Goal: Information Seeking & Learning: Learn about a topic

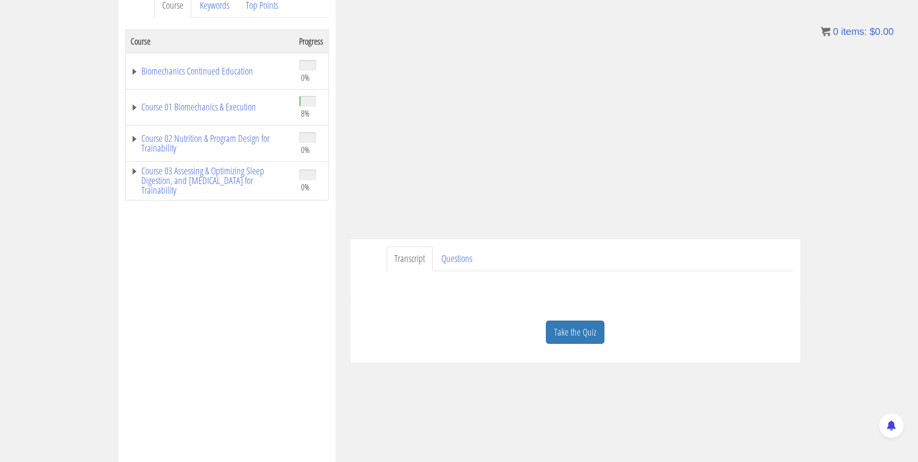
scroll to position [145, 0]
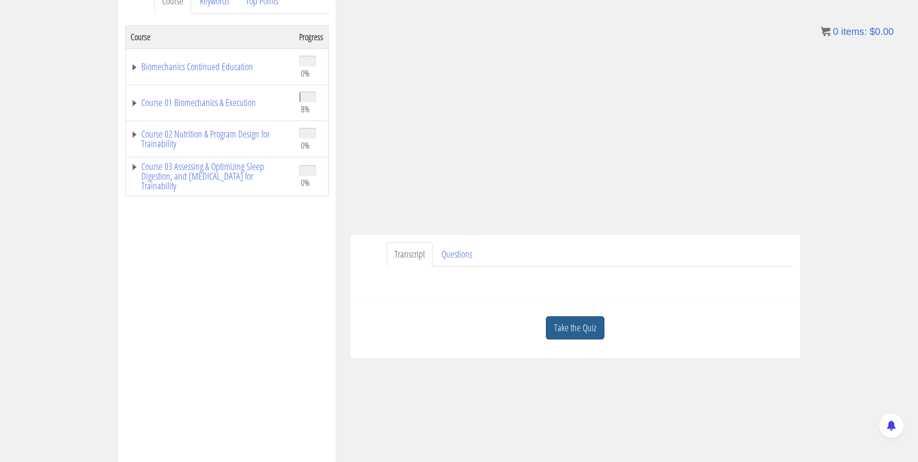
click at [574, 323] on link "Take the Quiz" at bounding box center [575, 328] width 59 height 24
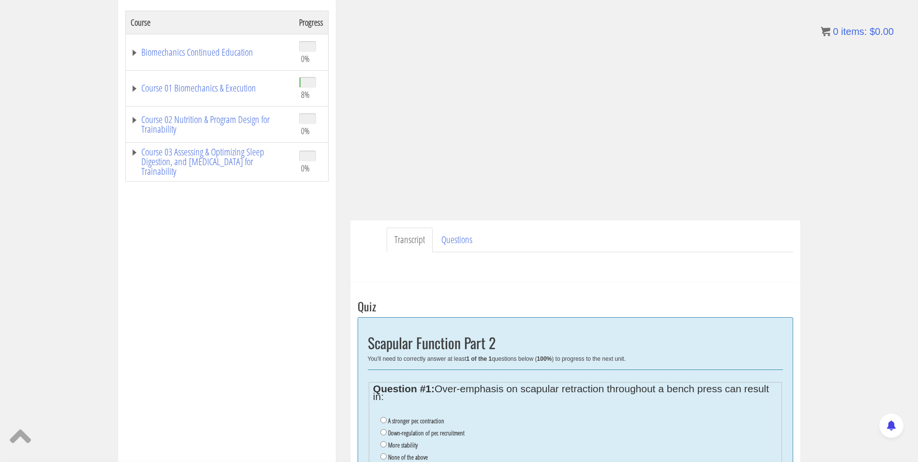
scroll to position [242, 0]
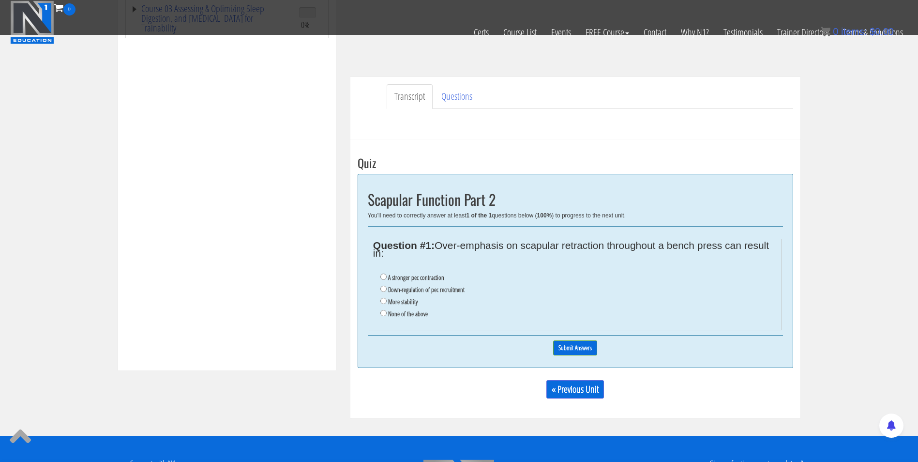
click at [440, 288] on label "Down-regulation of pec recruitment" at bounding box center [426, 290] width 76 height 8
click at [387, 288] on input "Down-regulation of pec recruitment" at bounding box center [383, 289] width 6 height 6
radio input "true"
click at [572, 348] on input "Submit Answers" at bounding box center [575, 347] width 44 height 15
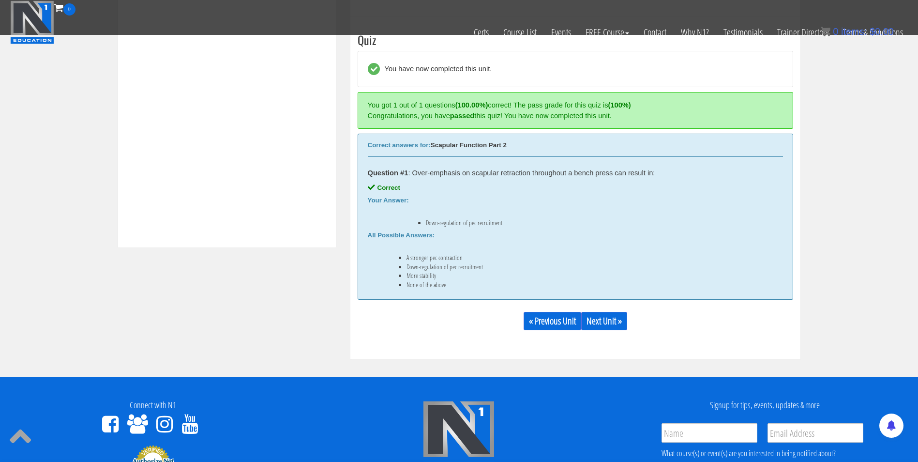
scroll to position [367, 0]
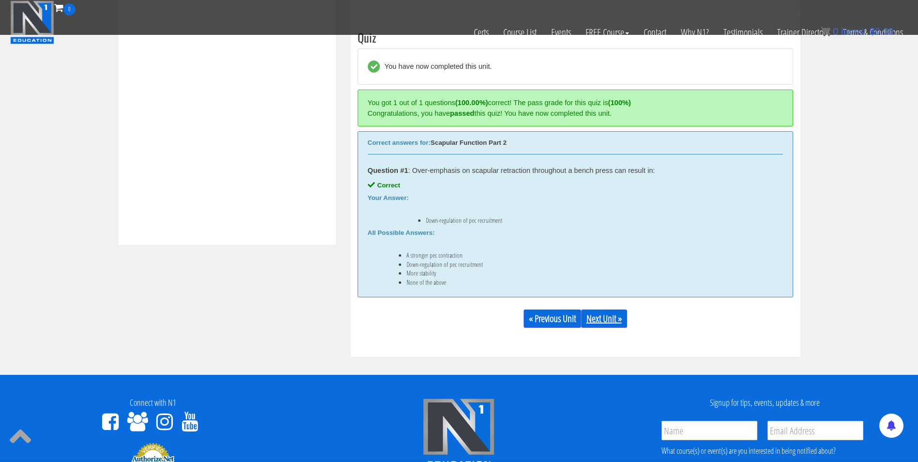
click at [600, 319] on link "Next Unit »" at bounding box center [604, 318] width 46 height 18
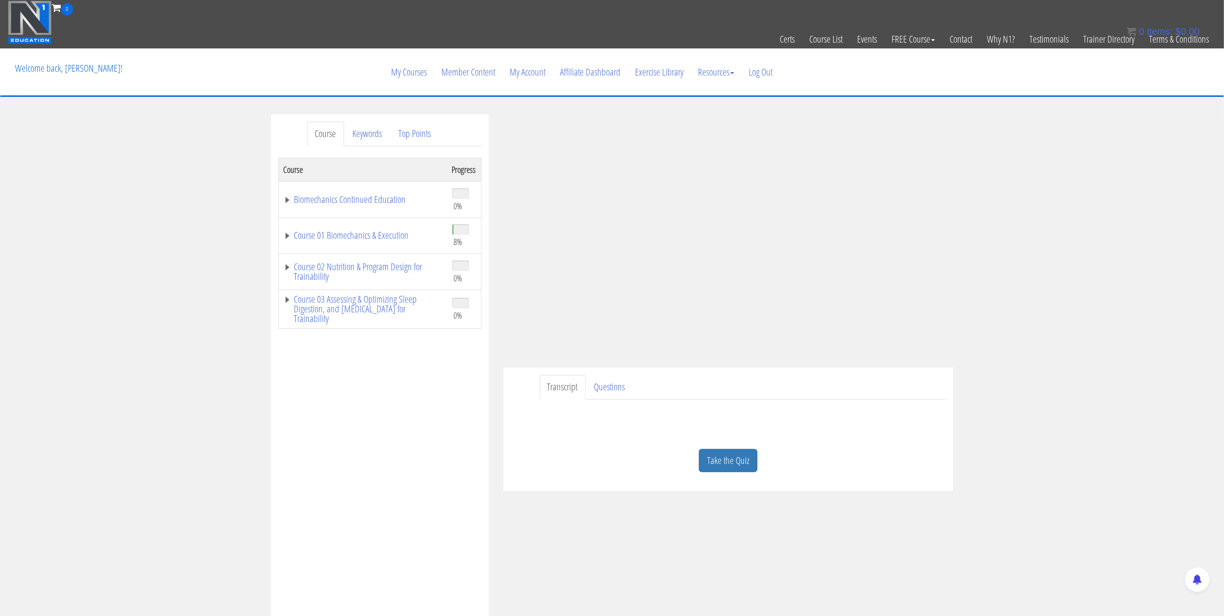
click at [711, 461] on link "Take the Quiz" at bounding box center [728, 461] width 59 height 24
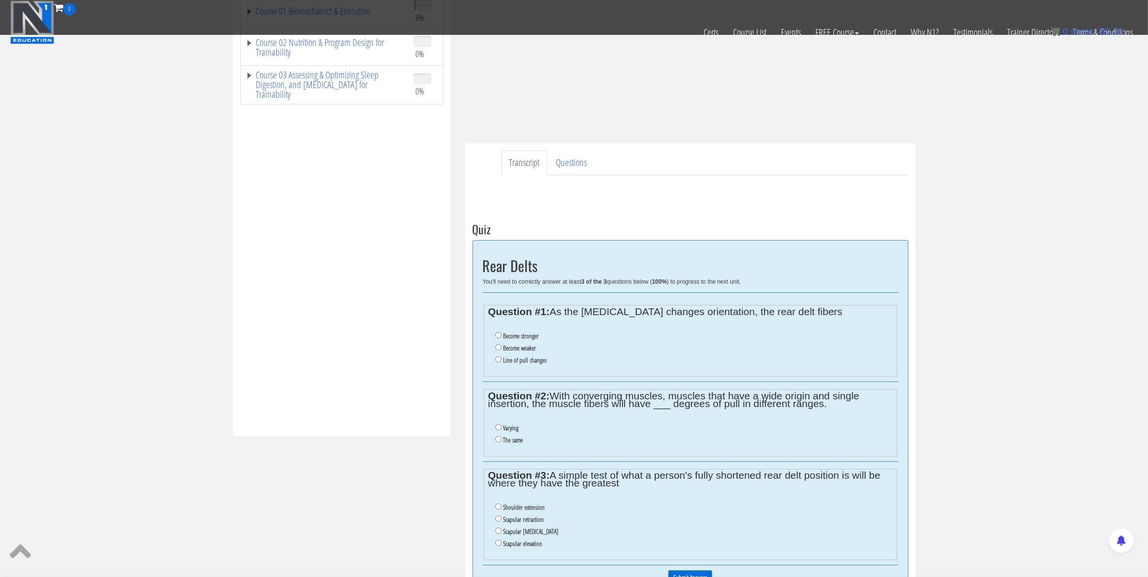
scroll to position [194, 0]
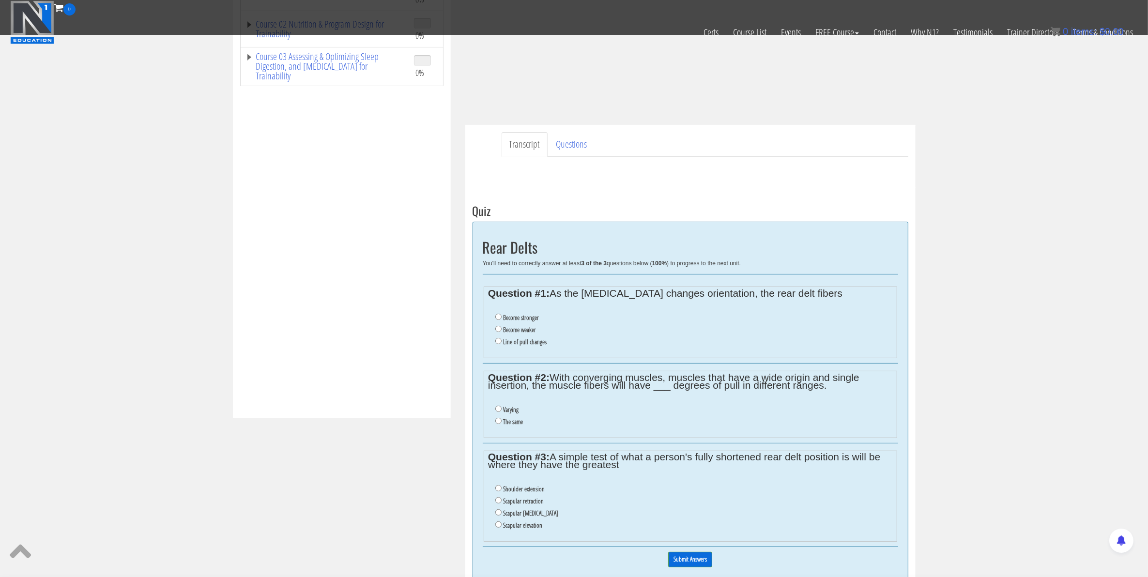
click at [522, 345] on label "Line of pull changes" at bounding box center [525, 342] width 44 height 8
click at [501, 344] on input "Line of pull changes" at bounding box center [498, 341] width 6 height 6
radio input "true"
click at [499, 410] on input "Varying" at bounding box center [498, 409] width 6 height 6
radio input "true"
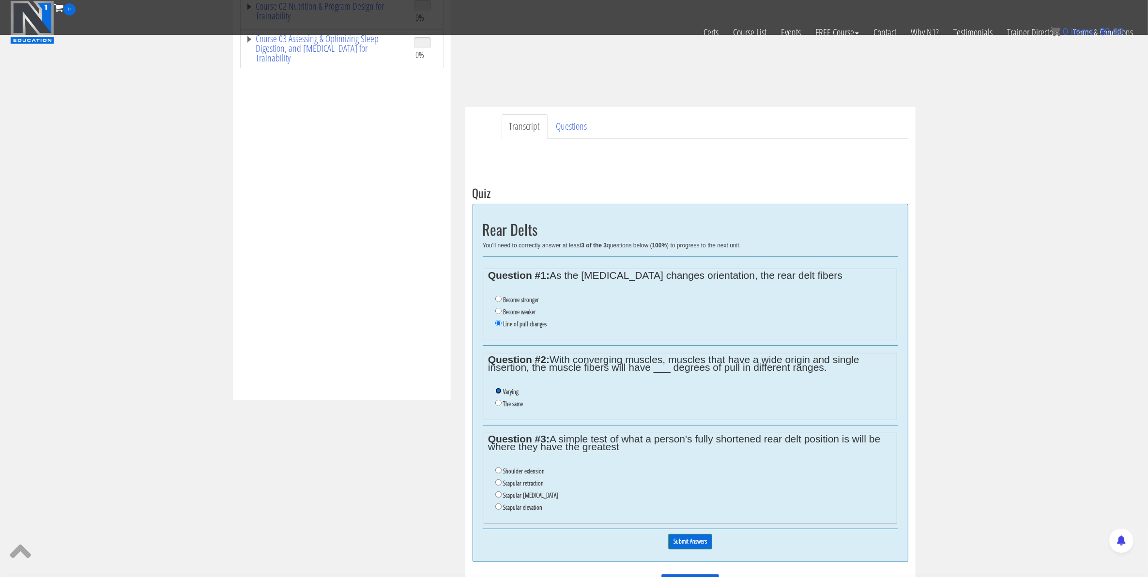
scroll to position [255, 0]
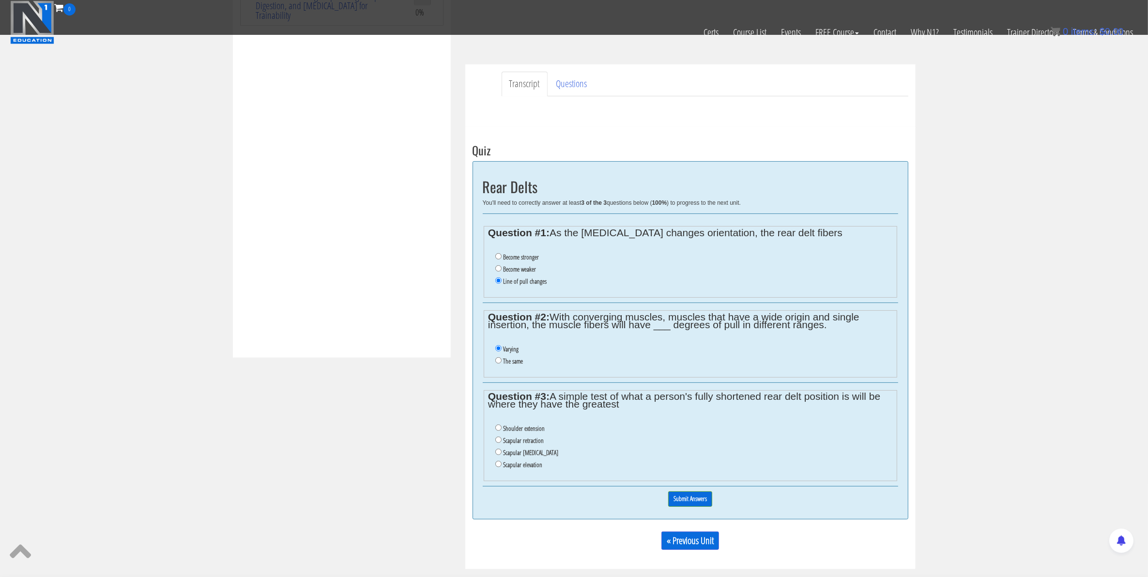
click at [527, 444] on label "Scapular retraction" at bounding box center [523, 441] width 41 height 8
click at [501, 443] on input "Scapular retraction" at bounding box center [498, 440] width 6 height 6
radio input "true"
click at [535, 461] on label "Scapular elevation" at bounding box center [522, 465] width 39 height 8
click at [501, 461] on input "Scapular elevation" at bounding box center [498, 464] width 6 height 6
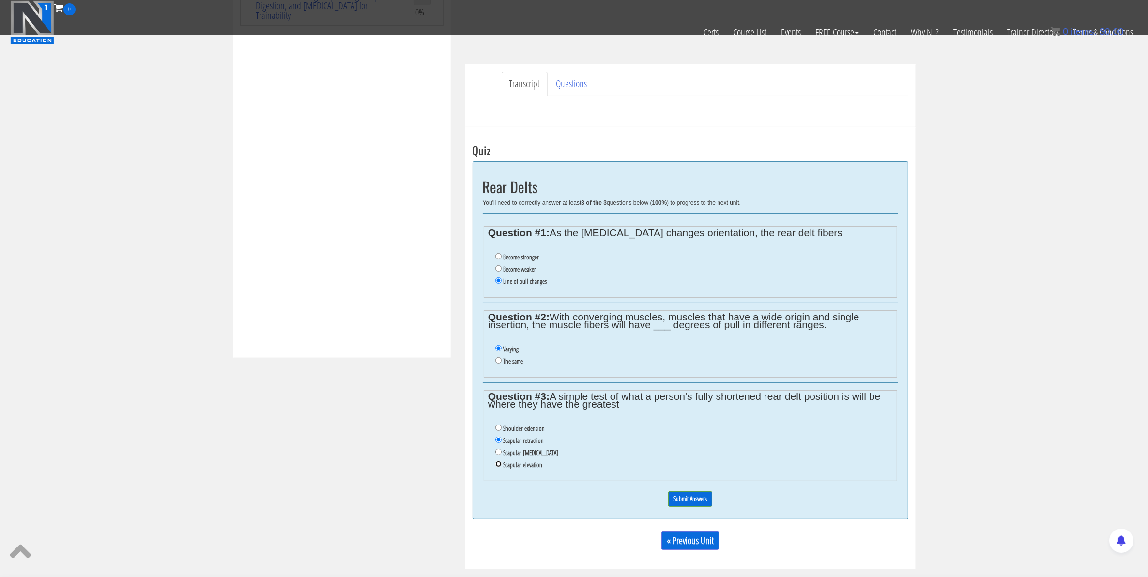
radio input "true"
click at [687, 461] on input "Submit Answers" at bounding box center [690, 498] width 44 height 15
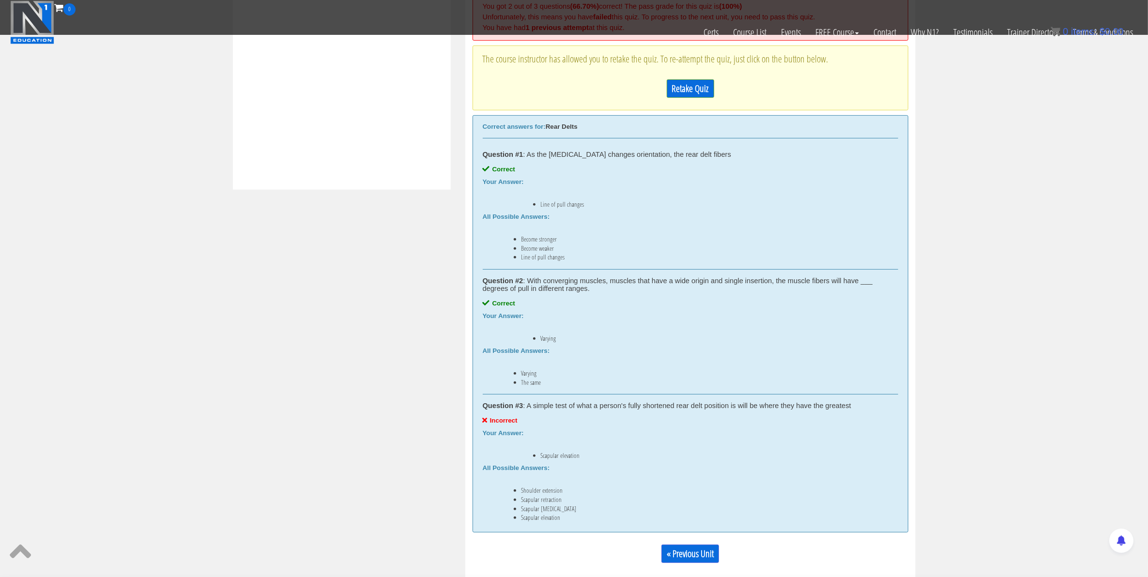
scroll to position [428, 0]
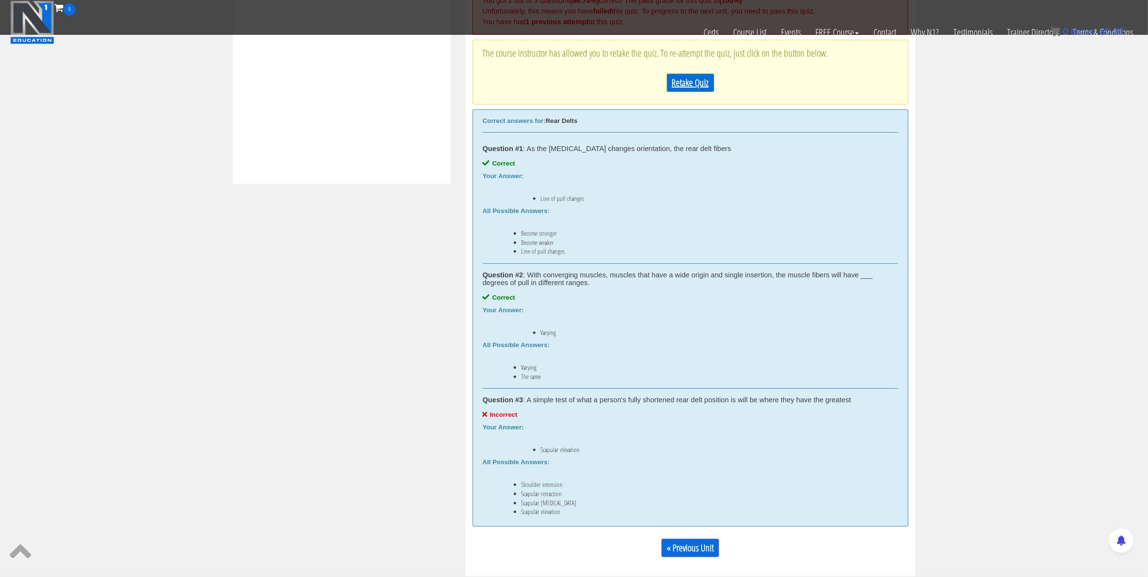
click at [680, 81] on link "Retake Quiz" at bounding box center [689, 83] width 47 height 18
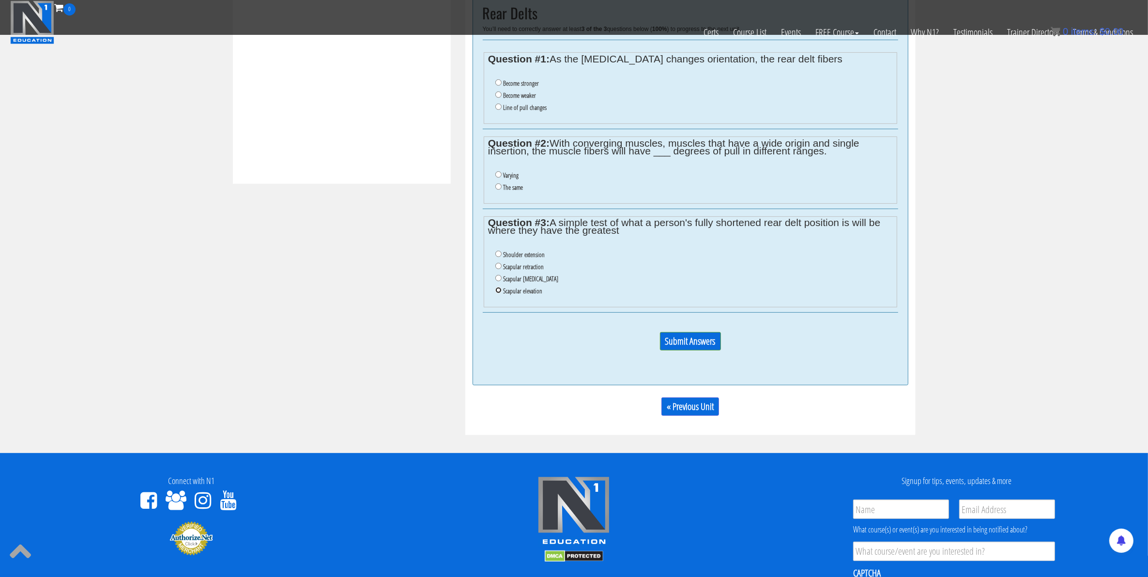
click at [497, 293] on input "Scapular elevation" at bounding box center [498, 290] width 6 height 6
radio input "true"
click at [499, 175] on input "Varying" at bounding box center [498, 174] width 6 height 6
radio input "true"
click at [494, 109] on ul "Become stronger Become weaker Line of pull changes" at bounding box center [690, 96] width 404 height 46
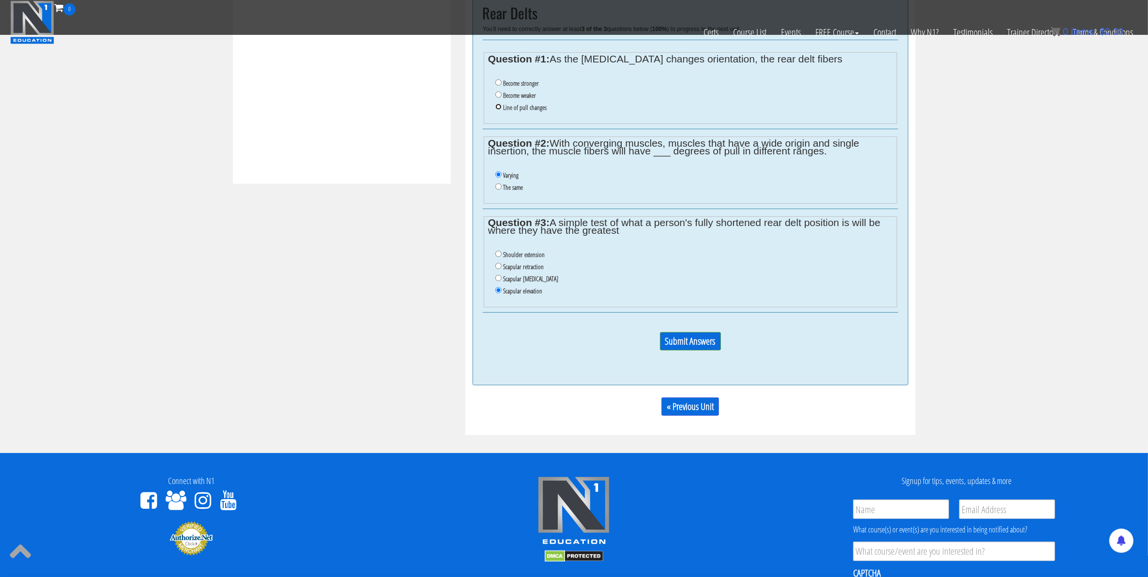
click at [499, 109] on input "Line of pull changes" at bounding box center [498, 107] width 6 height 6
radio input "true"
click at [693, 345] on input "Submit Answers" at bounding box center [690, 341] width 61 height 18
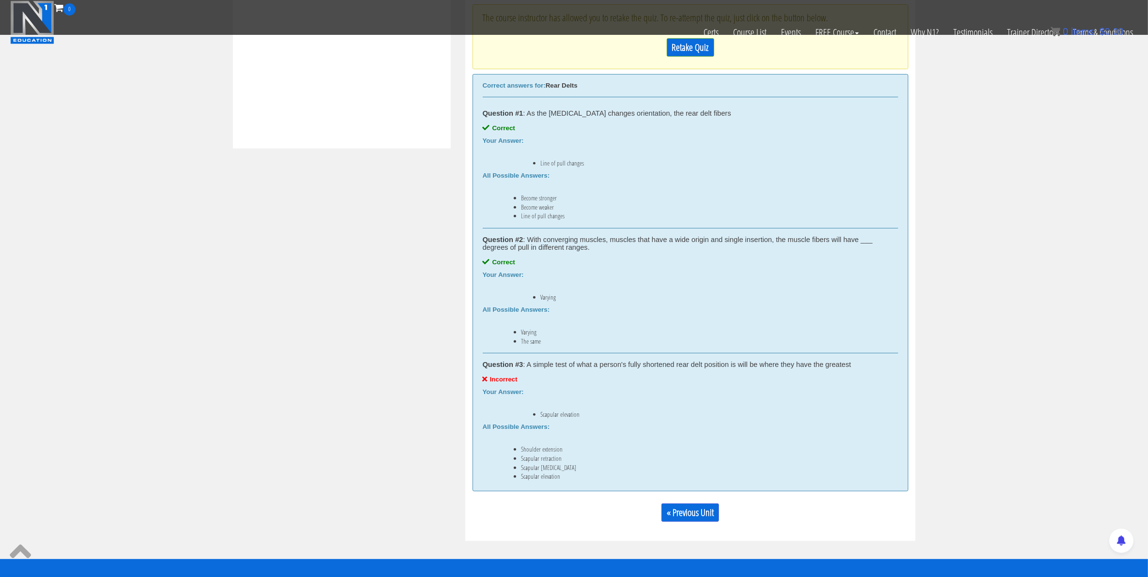
scroll to position [307, 0]
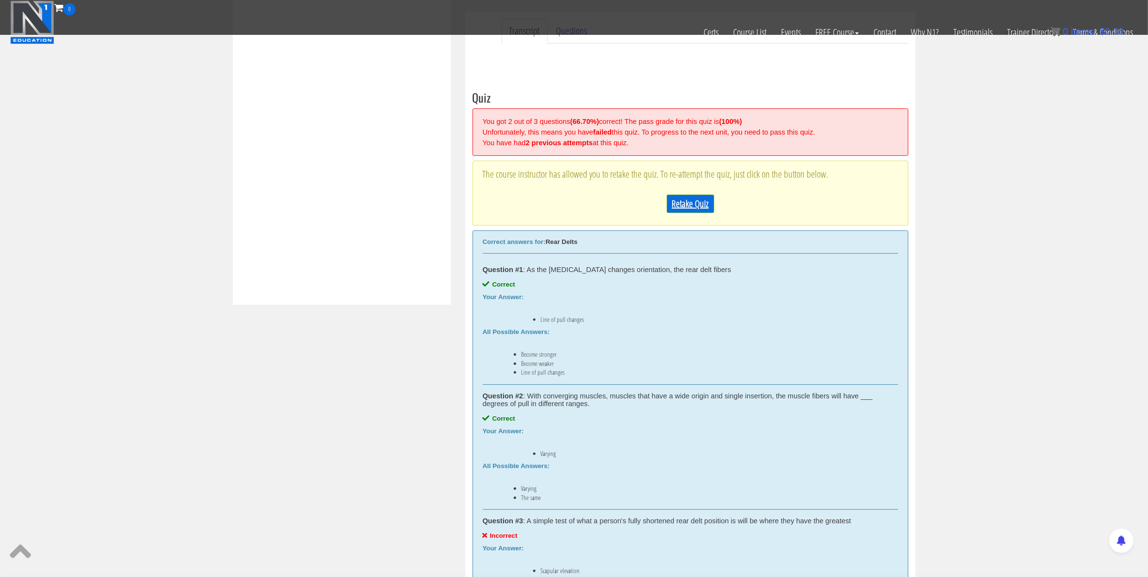
click at [688, 204] on link "Retake Quiz" at bounding box center [689, 204] width 47 height 18
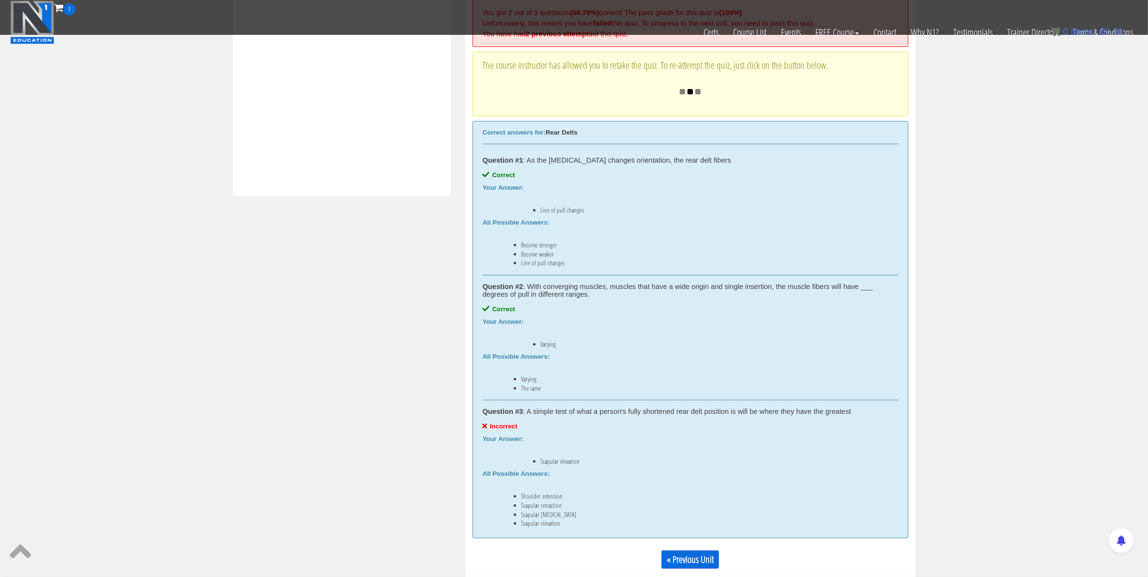
scroll to position [428, 0]
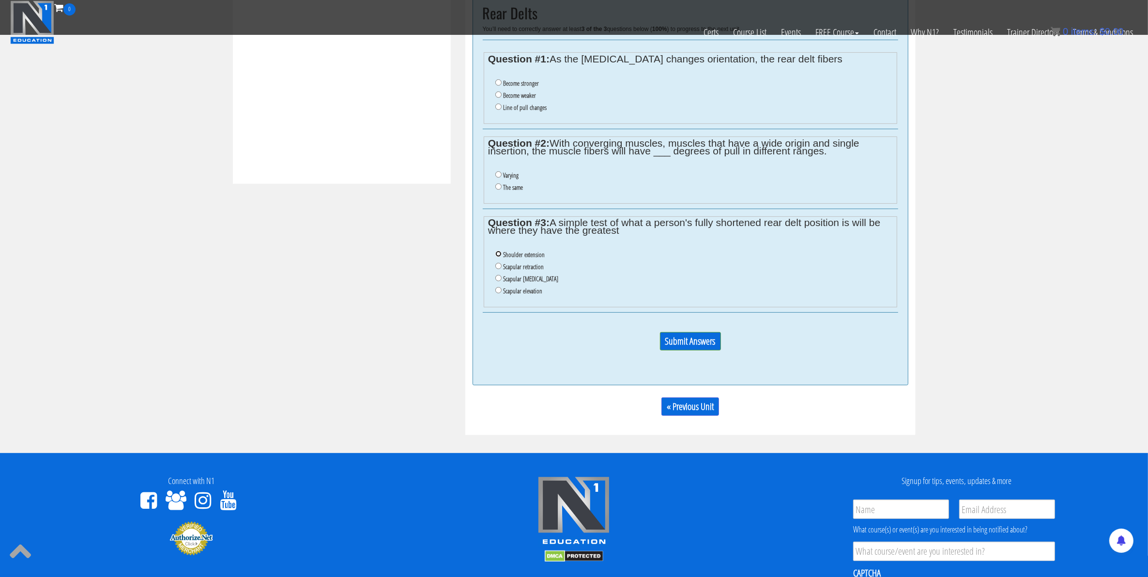
click at [499, 255] on input "Shoulder extension" at bounding box center [498, 254] width 6 height 6
radio input "true"
click at [495, 173] on input "Varying" at bounding box center [498, 174] width 6 height 6
radio input "true"
click at [497, 110] on input "Line of pull changes" at bounding box center [498, 107] width 6 height 6
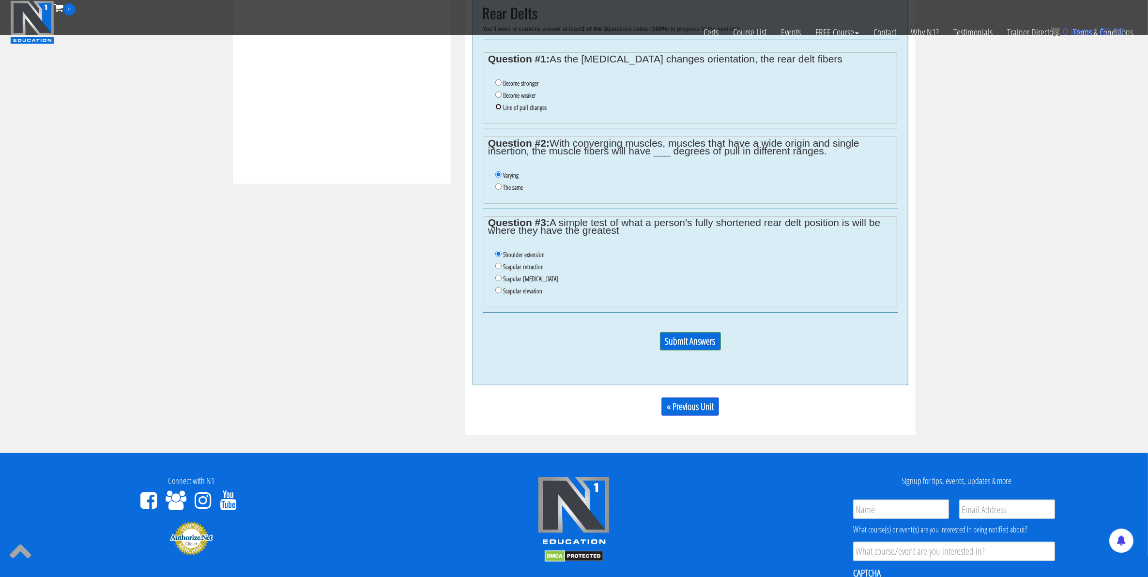
radio input "true"
click at [686, 347] on input "Submit Answers" at bounding box center [690, 341] width 61 height 18
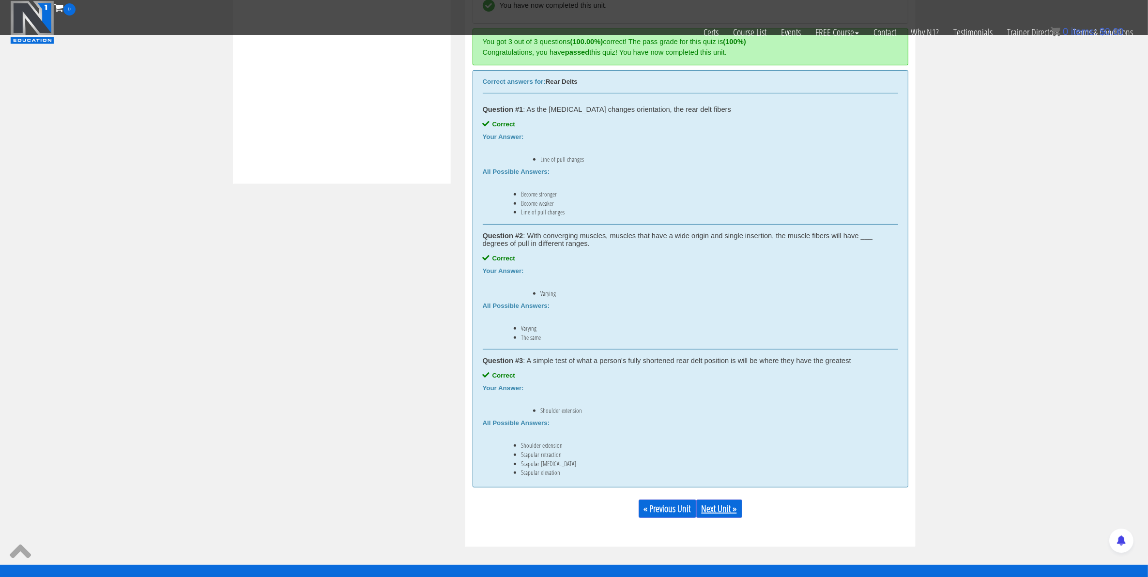
click at [712, 461] on link "Next Unit »" at bounding box center [719, 508] width 46 height 18
